Goal: Information Seeking & Learning: Check status

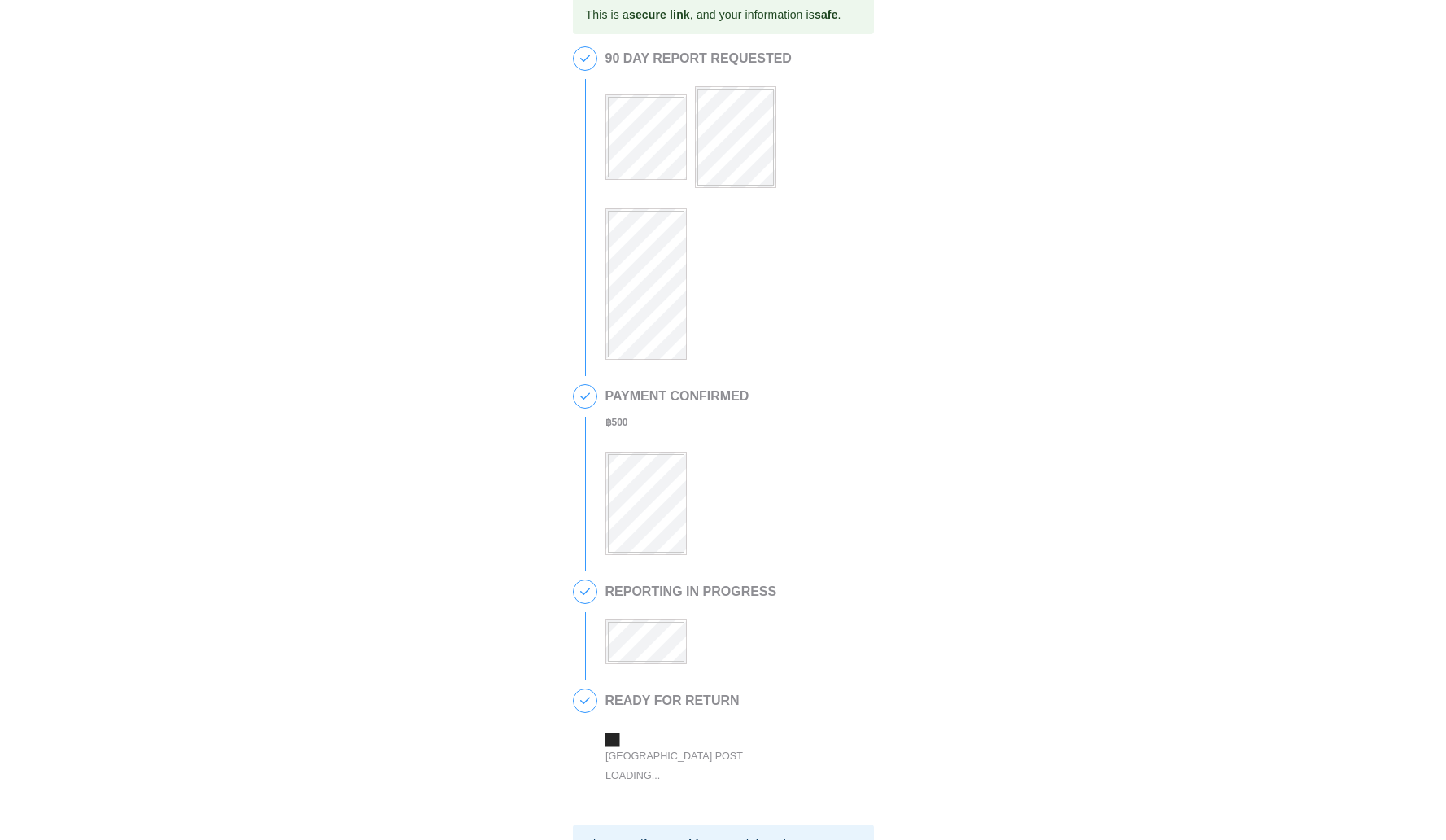
scroll to position [47, 0]
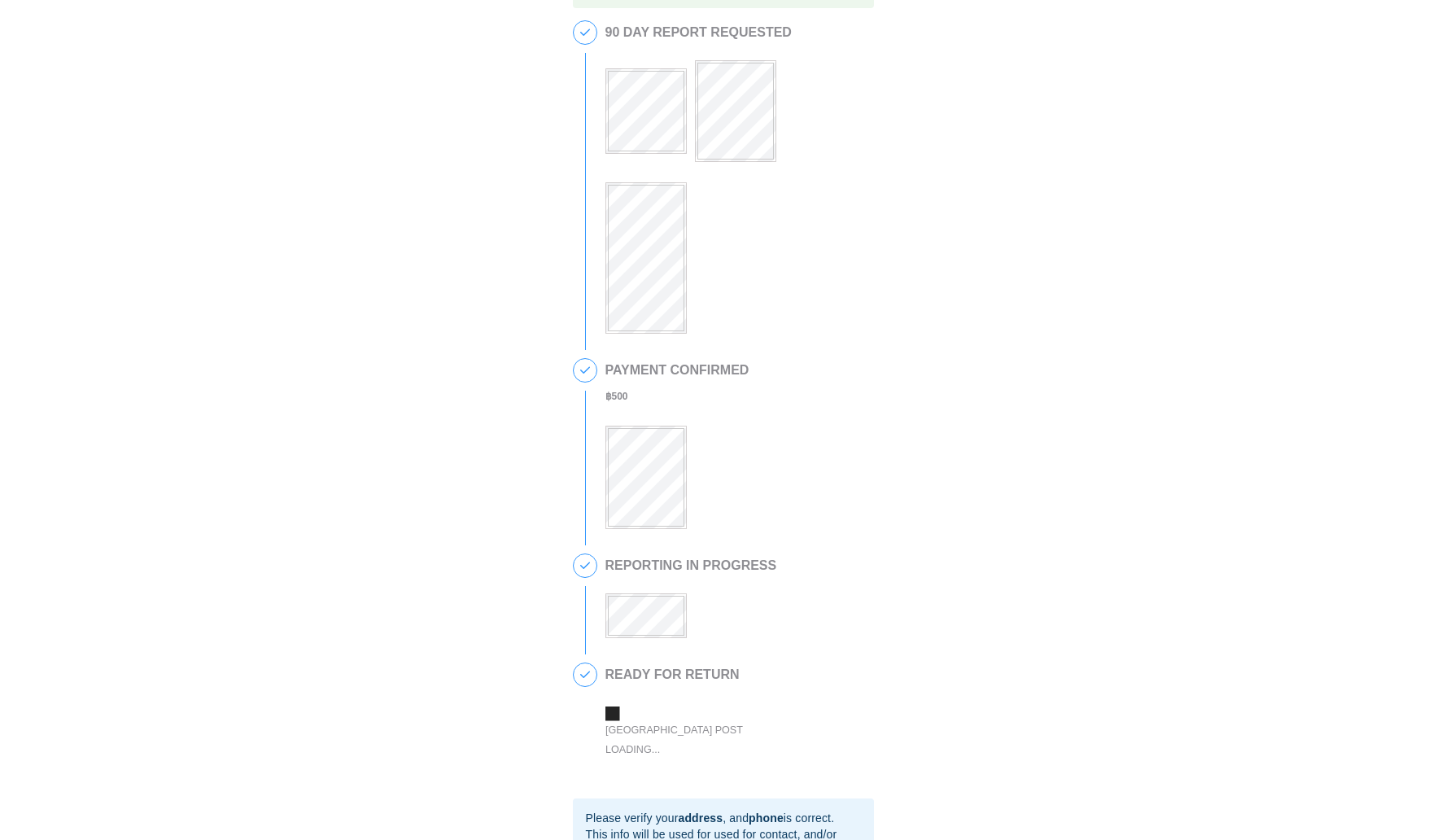
click at [683, 721] on div "[GEOGRAPHIC_DATA] Post Loading..." at bounding box center [690, 740] width 170 height 38
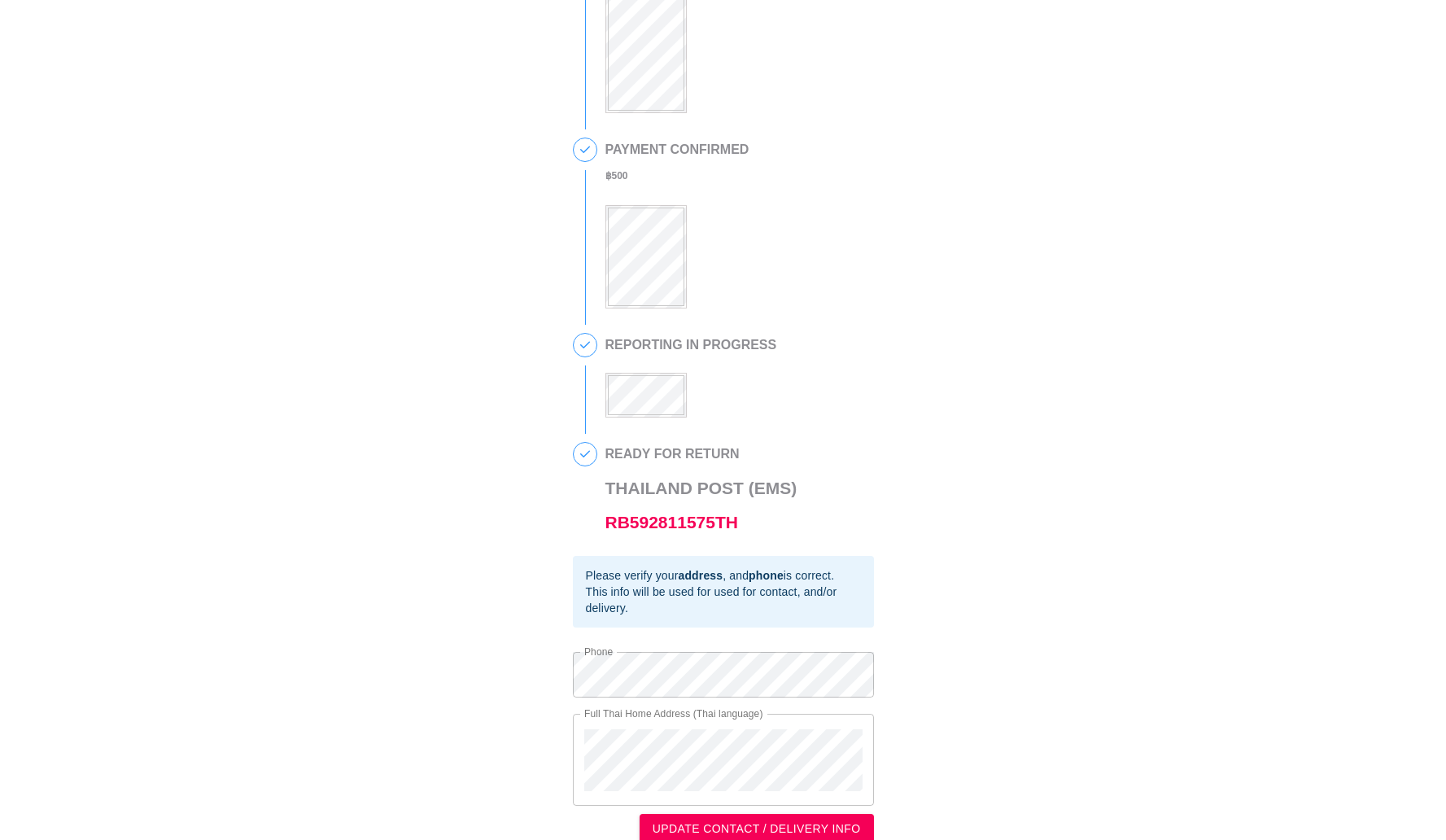
scroll to position [291, 0]
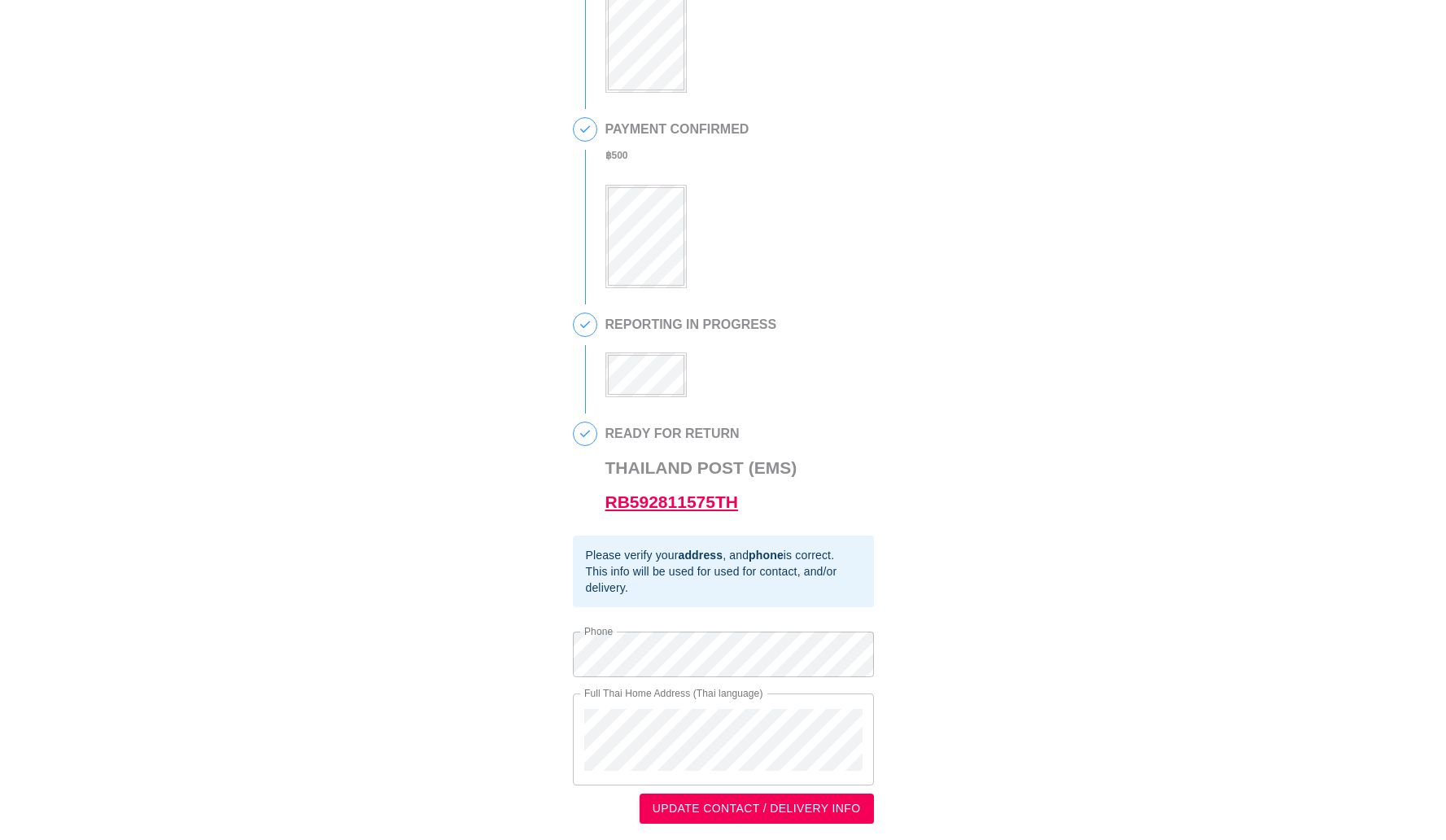
click at [727, 505] on link "RB592811575TH" at bounding box center [671, 502] width 133 height 19
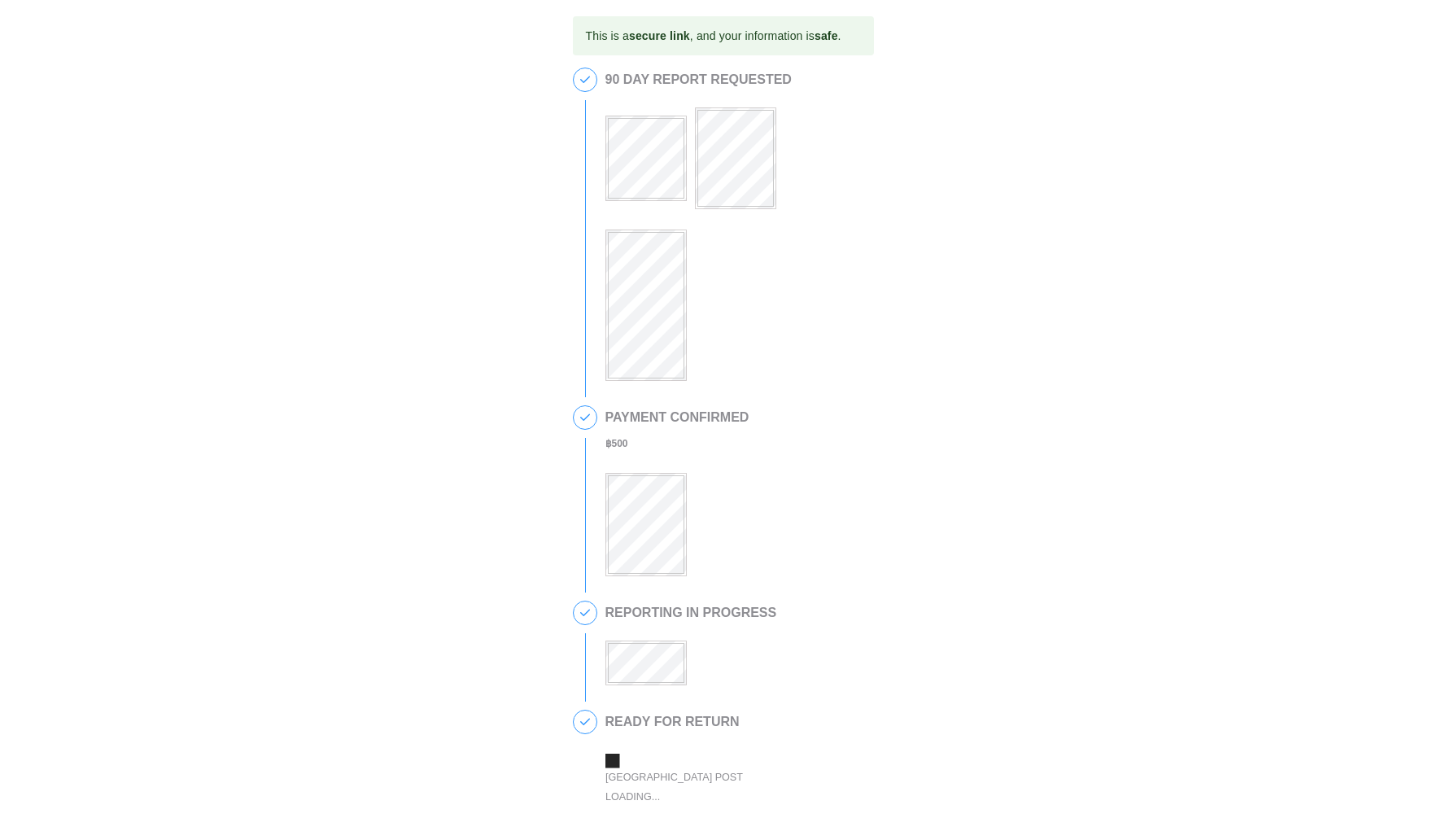
scroll to position [264, 0]
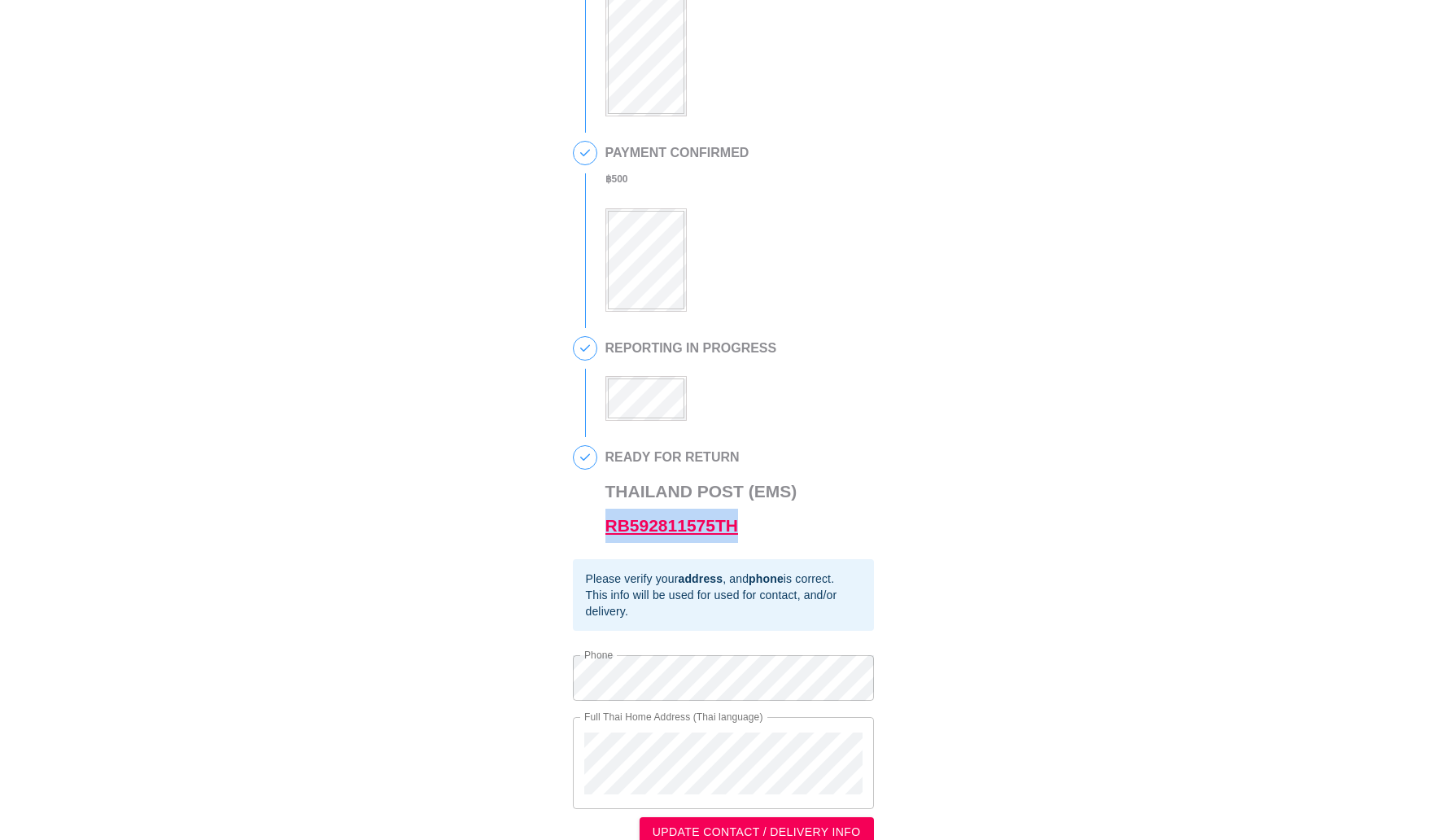
drag, startPoint x: 776, startPoint y: 524, endPoint x: 609, endPoint y: 537, distance: 167.5
click at [609, 537] on h3 "Thailand Post (EMS) RB592811575TH" at bounding box center [701, 508] width 192 height 69
copy link "RB592811575TH"
